Goal: Find contact information: Find contact information

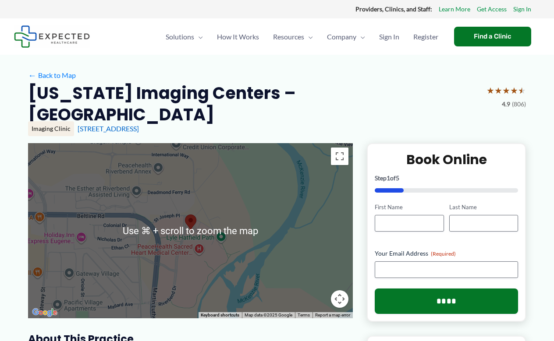
scroll to position [1, 0]
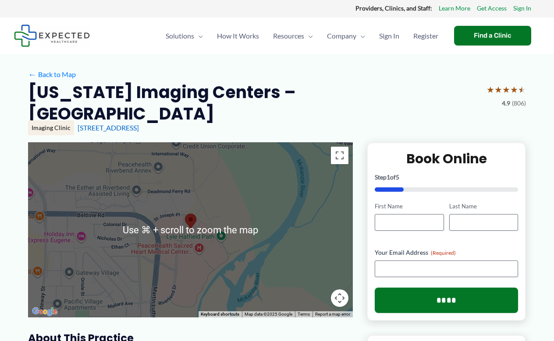
click at [288, 123] on div "3377 Riverbend Dr, Springfield, OR" at bounding box center [302, 128] width 448 height 10
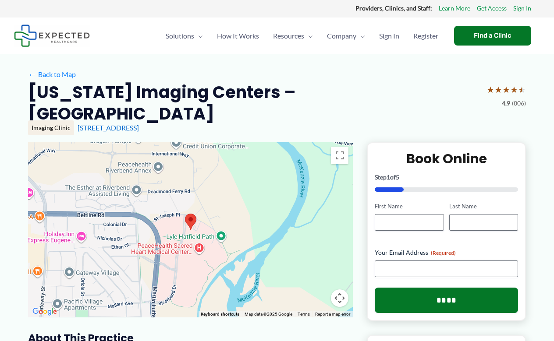
click at [167, 217] on div at bounding box center [190, 229] width 325 height 175
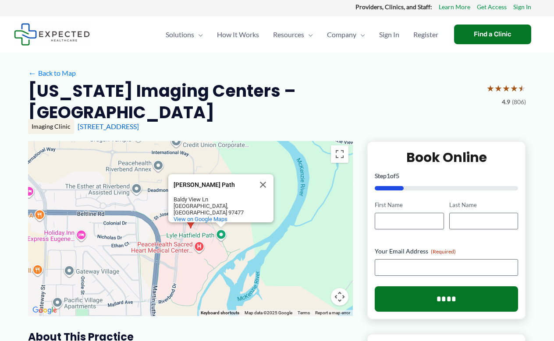
scroll to position [4, 0]
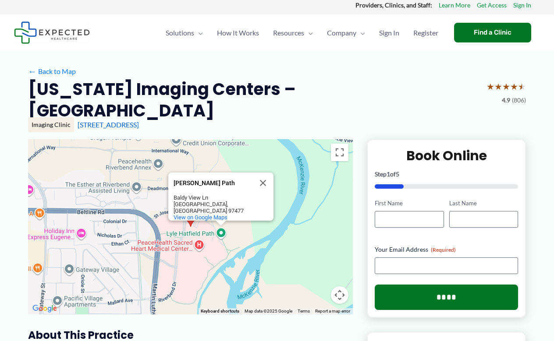
click at [263, 173] on button "Close" at bounding box center [262, 183] width 21 height 21
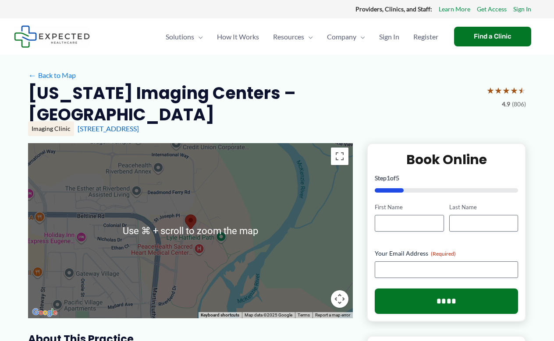
scroll to position [0, 0]
click at [187, 217] on div at bounding box center [190, 230] width 325 height 175
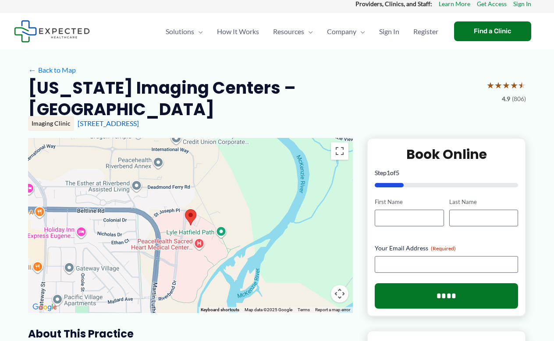
click at [185, 209] on area at bounding box center [185, 209] width 0 height 0
click at [186, 191] on div at bounding box center [190, 225] width 325 height 175
drag, startPoint x: 221, startPoint y: 183, endPoint x: 220, endPoint y: 207, distance: 24.6
click at [221, 188] on div at bounding box center [190, 225] width 325 height 175
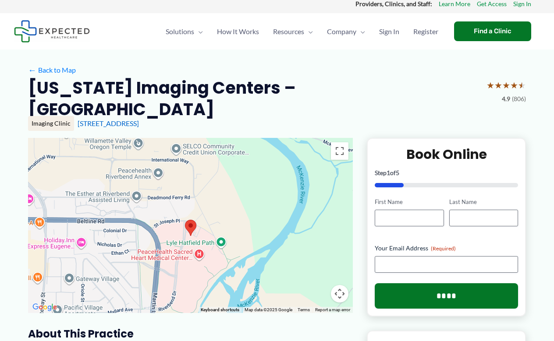
click at [142, 196] on div at bounding box center [190, 225] width 325 height 175
click at [185, 220] on area at bounding box center [185, 220] width 0 height 0
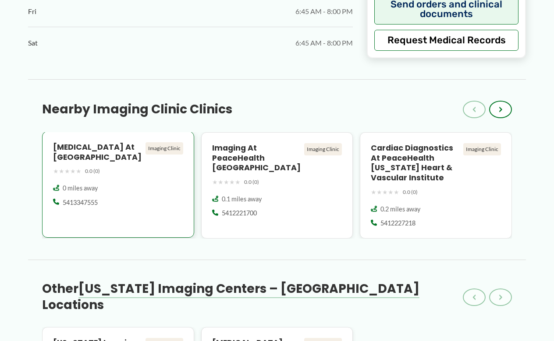
scroll to position [701, 0]
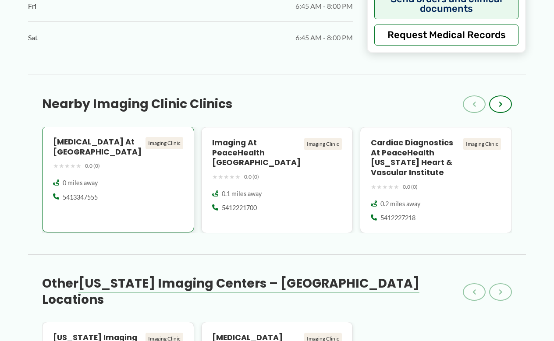
click at [81, 193] on span "5413347555" at bounding box center [80, 197] width 35 height 9
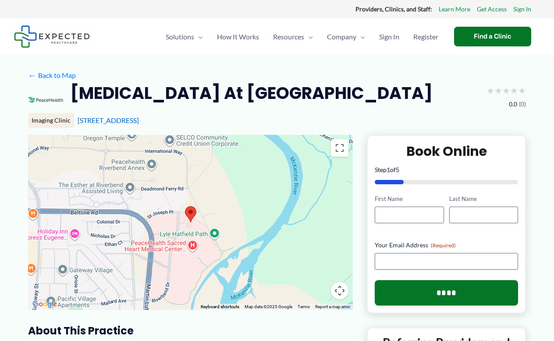
click at [190, 177] on div at bounding box center [190, 222] width 325 height 175
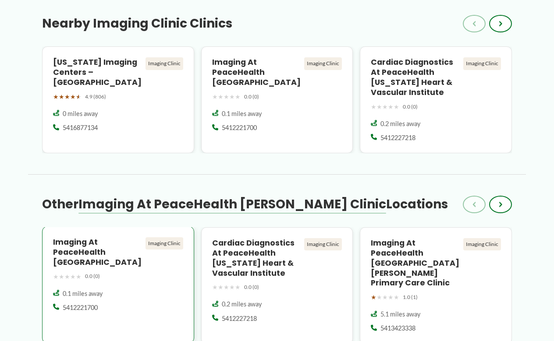
scroll to position [536, 0]
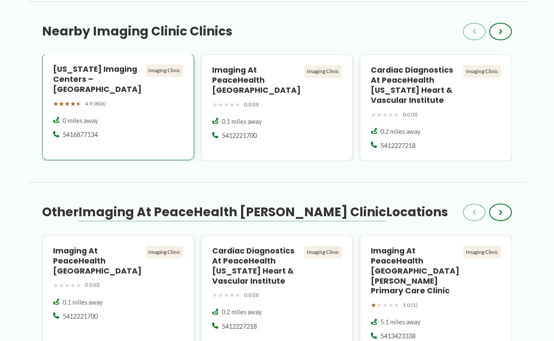
click at [80, 139] on span "5416877134" at bounding box center [80, 135] width 35 height 9
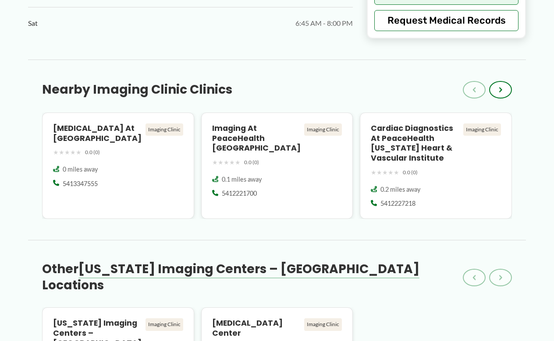
scroll to position [720, 0]
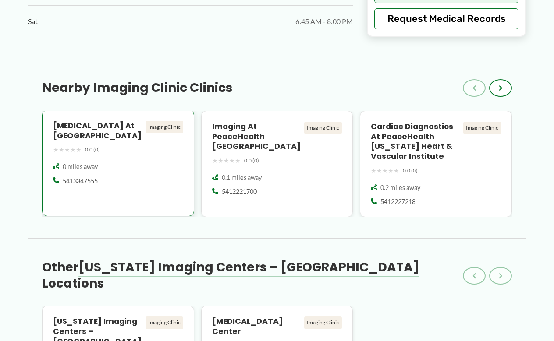
click at [77, 121] on h4 "[MEDICAL_DATA] at [GEOGRAPHIC_DATA]" at bounding box center [97, 131] width 89 height 20
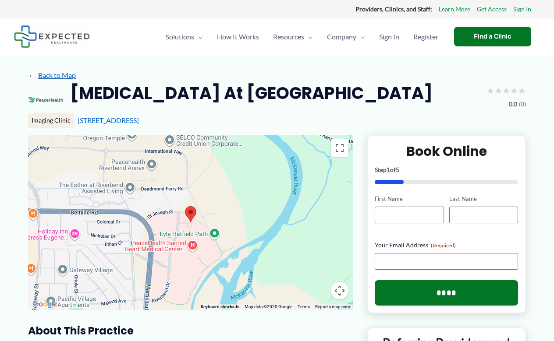
click at [57, 75] on link "← Back to Map" at bounding box center [52, 75] width 48 height 13
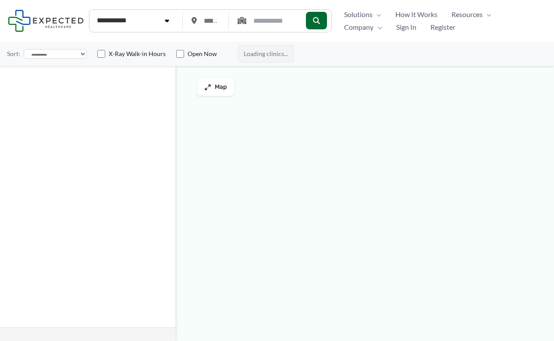
type input "*****"
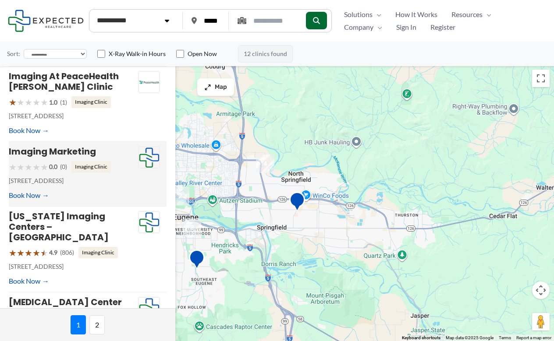
scroll to position [503, 0]
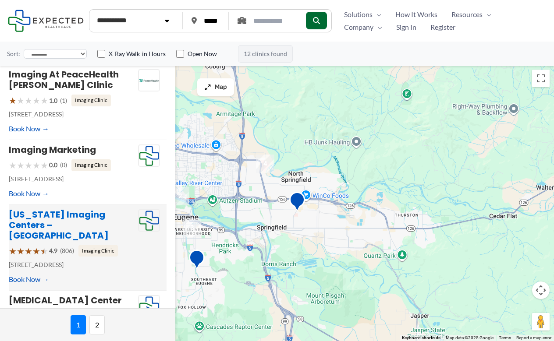
click at [46, 209] on link "Oregon Imaging Centers – RiverBend Pavilion" at bounding box center [59, 225] width 100 height 33
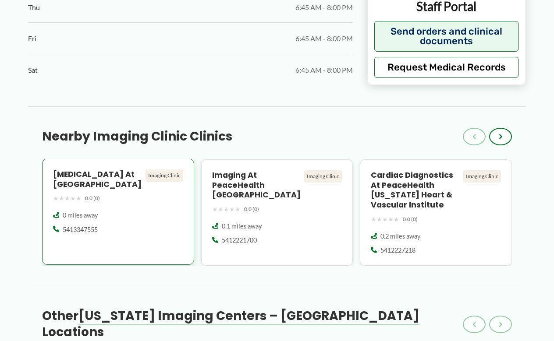
scroll to position [670, 0]
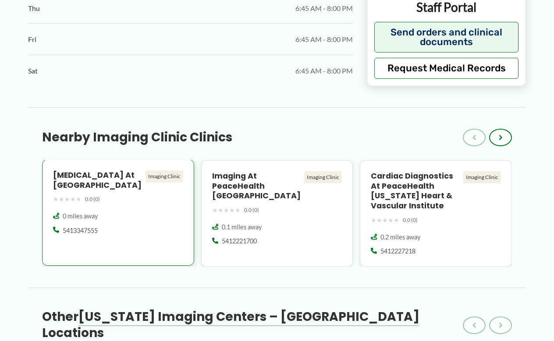
click at [84, 227] on span "5413347555" at bounding box center [80, 231] width 35 height 9
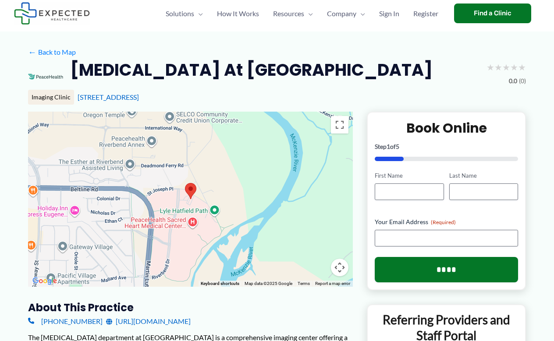
scroll to position [22, 0]
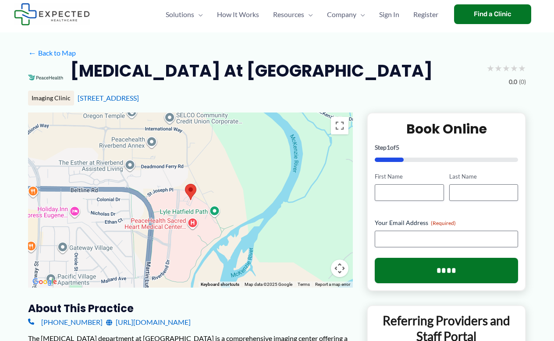
click at [185, 184] on area at bounding box center [185, 184] width 0 height 0
click at [152, 139] on div at bounding box center [190, 200] width 325 height 175
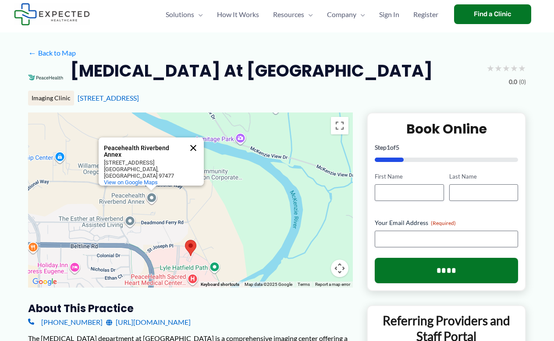
click at [193, 149] on button "Close" at bounding box center [193, 148] width 21 height 21
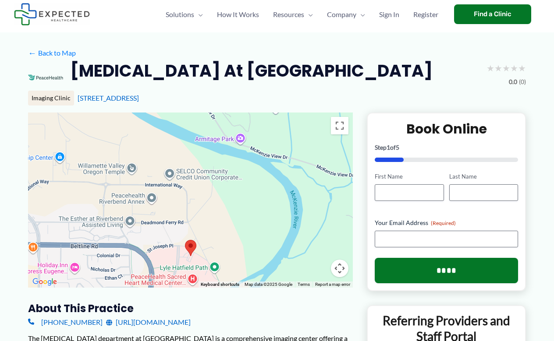
click at [185, 240] on area at bounding box center [185, 240] width 0 height 0
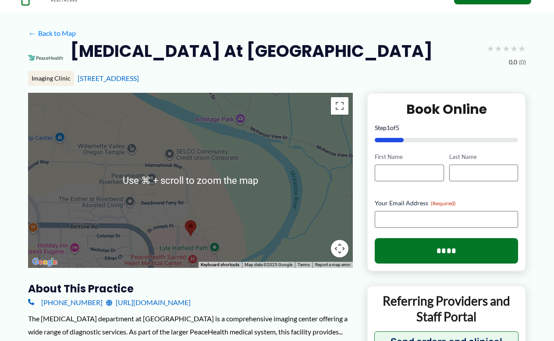
scroll to position [28, 0]
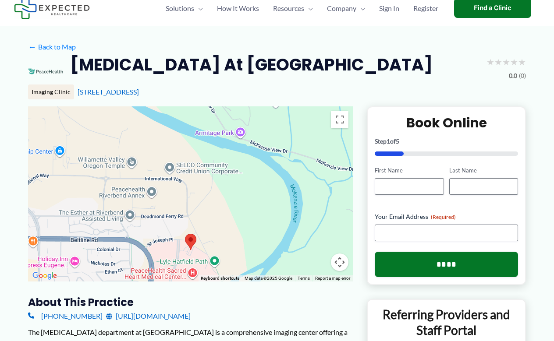
click at [135, 316] on link "[URL][DOMAIN_NAME]" at bounding box center [148, 316] width 85 height 13
